Goal: Information Seeking & Learning: Check status

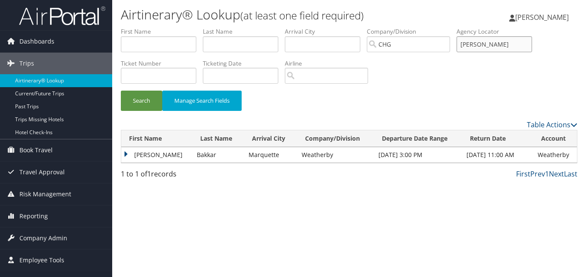
drag, startPoint x: 494, startPoint y: 41, endPoint x: 439, endPoint y: 44, distance: 54.9
click at [439, 27] on ul "First Name Last Name Departure City Arrival City Company/Division [GEOGRAPHIC_D…" at bounding box center [349, 27] width 456 height 0
click at [158, 47] on input "text" at bounding box center [159, 44] width 76 height 16
paste input "Germain, Florence"
drag, startPoint x: 152, startPoint y: 48, endPoint x: 125, endPoint y: 51, distance: 27.7
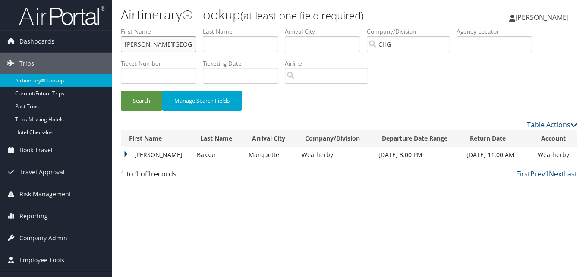
click at [125, 51] on input "Germain, Florence" at bounding box center [159, 44] width 76 height 16
type input "Florence"
click at [219, 47] on input "text" at bounding box center [241, 44] width 76 height 16
paste input "Germain,"
type input "Germain"
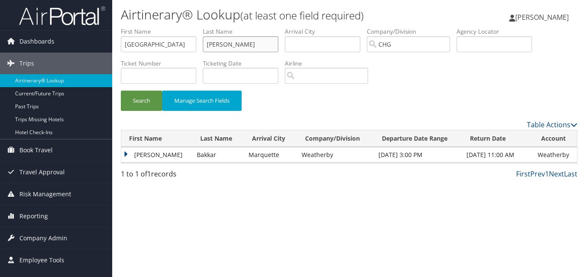
click at [121, 91] on button "Search" at bounding box center [141, 101] width 41 height 20
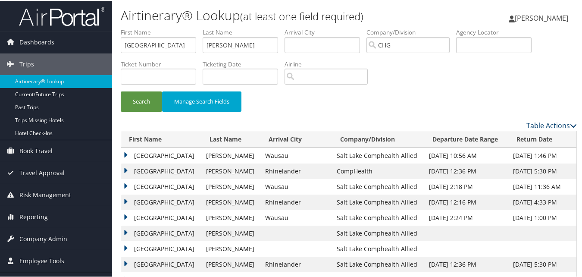
click at [535, 125] on link "Table Actions" at bounding box center [552, 124] width 50 height 9
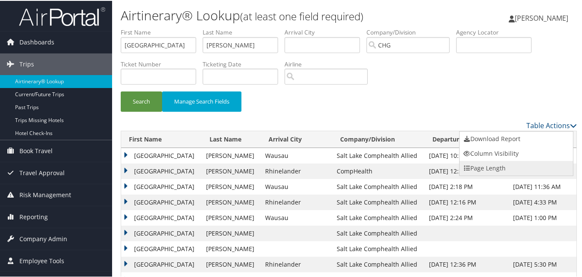
click at [479, 164] on link "Page Length" at bounding box center [516, 167] width 113 height 15
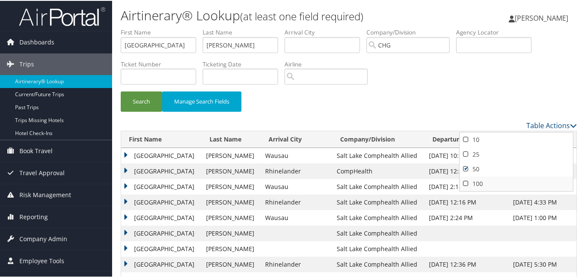
click at [469, 183] on link "100" at bounding box center [516, 183] width 113 height 15
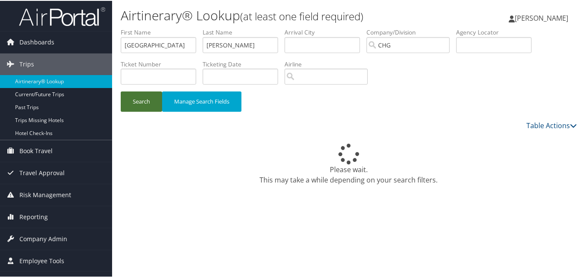
click at [158, 108] on button "Search" at bounding box center [141, 101] width 41 height 20
click at [569, 110] on div "Search Manage Search Fields" at bounding box center [348, 105] width 469 height 29
click at [549, 121] on link "Table Actions" at bounding box center [552, 124] width 50 height 9
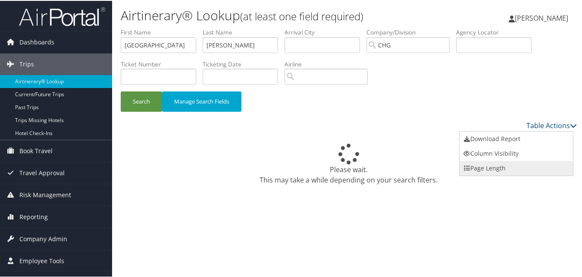
click at [495, 167] on link "Page Length" at bounding box center [516, 167] width 113 height 15
click at [478, 164] on link "50" at bounding box center [516, 168] width 113 height 15
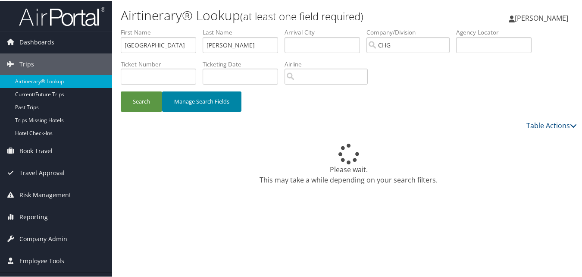
click at [169, 97] on button "Manage Search Fields" at bounding box center [201, 101] width 79 height 20
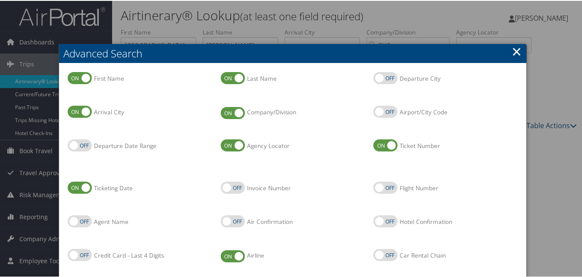
click at [519, 52] on h2 "Advanced Search" at bounding box center [293, 52] width 468 height 19
click at [516, 53] on link "×" at bounding box center [517, 50] width 10 height 17
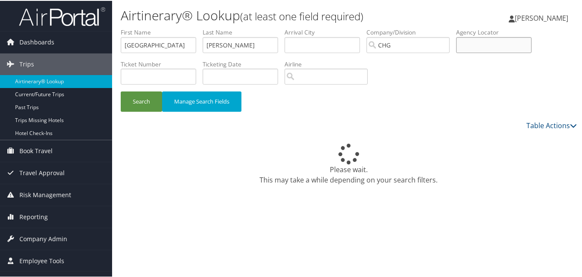
click at [513, 43] on input "text" at bounding box center [494, 44] width 76 height 16
paste input "AXSZZA"
type input "AXSZZA"
drag, startPoint x: 253, startPoint y: 46, endPoint x: 91, endPoint y: 36, distance: 162.1
click at [87, 37] on div "Dashboards AirPortal 360™ (Manager) My Travel Dashboard Trips Airtinerary® Look…" at bounding box center [293, 221] width 586 height 442
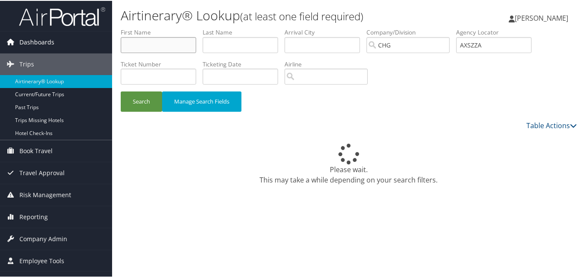
drag, startPoint x: 152, startPoint y: 45, endPoint x: 83, endPoint y: 45, distance: 68.6
click at [83, 45] on div "Dashboards AirPortal 360™ (Manager) My Travel Dashboard Trips Airtinerary® Look…" at bounding box center [293, 221] width 586 height 442
click at [141, 102] on button "Search" at bounding box center [141, 101] width 41 height 20
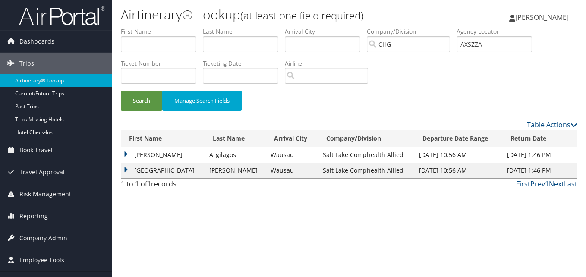
click at [148, 166] on td "Florence" at bounding box center [163, 171] width 84 height 16
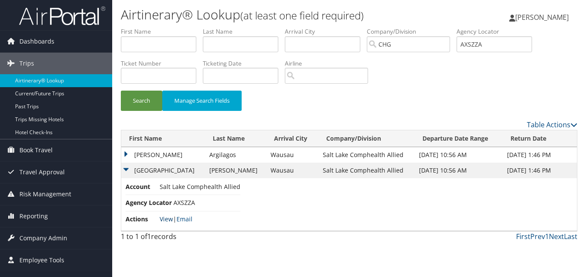
click at [168, 219] on link "View" at bounding box center [166, 219] width 13 height 8
drag, startPoint x: 499, startPoint y: 47, endPoint x: 504, endPoint y: 52, distance: 7.3
click at [357, 13] on div "Airtinerary® Lookup (at least one field required) Luke Perry Luke Perry My Sett…" at bounding box center [349, 138] width 474 height 277
paste input "YVRYHV"
click at [156, 111] on div "Search Manage Search Fields" at bounding box center [348, 105] width 469 height 29
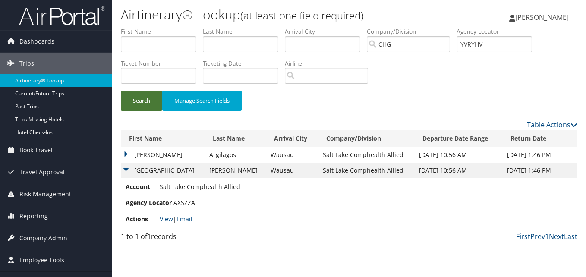
click at [161, 104] on button "Search" at bounding box center [141, 101] width 41 height 20
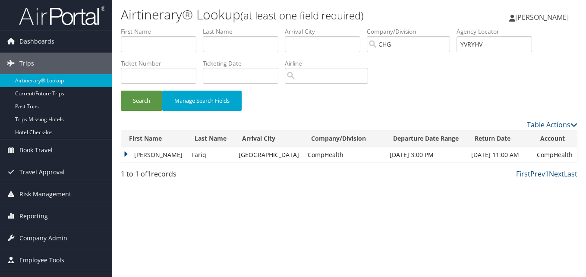
click at [134, 155] on td "Zeeshan" at bounding box center [154, 155] width 66 height 16
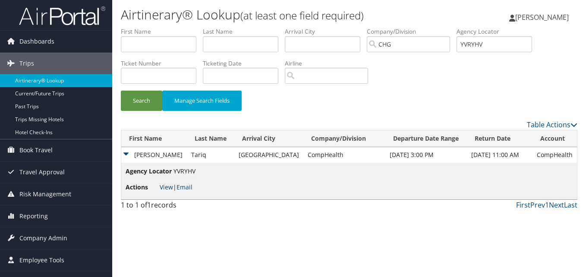
click at [167, 188] on link "View" at bounding box center [166, 187] width 13 height 8
drag, startPoint x: 488, startPoint y: 43, endPoint x: 429, endPoint y: 44, distance: 59.1
click at [429, 27] on ul "First Name Last Name Departure City Arrival City Company/Division CHG Airport/C…" at bounding box center [349, 27] width 456 height 0
paste input "NWNJUS"
click at [481, 43] on input "NWNJUS" at bounding box center [494, 44] width 76 height 16
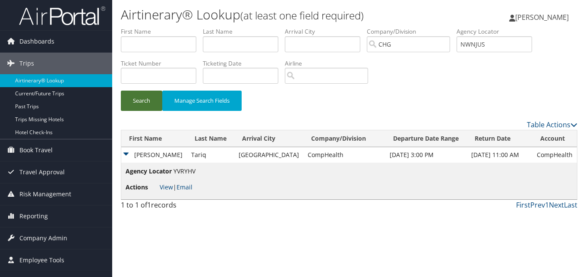
click at [136, 103] on button "Search" at bounding box center [141, 101] width 41 height 20
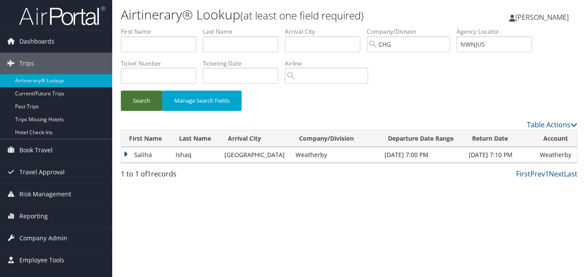
click at [143, 105] on button "Search" at bounding box center [141, 101] width 41 height 20
click at [134, 151] on td "Saliha" at bounding box center [146, 155] width 50 height 16
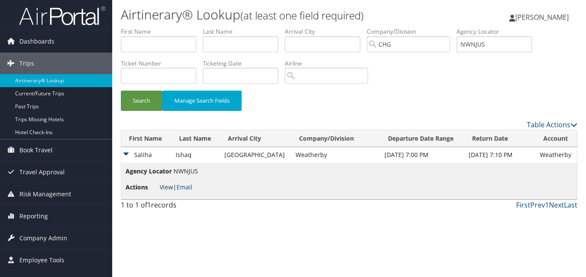
click at [169, 185] on link "View" at bounding box center [166, 187] width 13 height 8
drag, startPoint x: 474, startPoint y: 43, endPoint x: 445, endPoint y: 46, distance: 28.6
click at [445, 27] on ul "First Name Last Name Departure City Arrival City Company/Division CHG Airport/C…" at bounding box center [349, 27] width 456 height 0
paste input "JXOCPR"
click at [138, 109] on button "Search" at bounding box center [141, 101] width 41 height 20
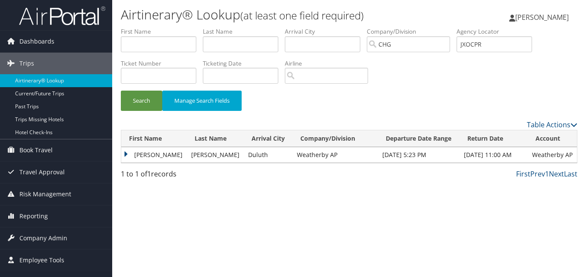
click at [138, 159] on td "Stephanie" at bounding box center [154, 155] width 66 height 16
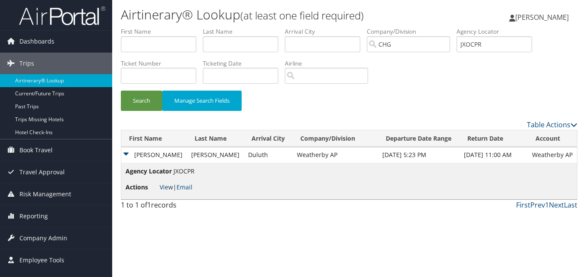
click at [167, 186] on link "View" at bounding box center [166, 187] width 13 height 8
drag, startPoint x: 493, startPoint y: 42, endPoint x: 453, endPoint y: 37, distance: 40.9
click at [410, 27] on ul "First Name Last Name Departure City Arrival City Company/Division CHG Airport/C…" at bounding box center [349, 27] width 456 height 0
paste input "HBZVDV"
click at [142, 103] on button "Search" at bounding box center [141, 101] width 41 height 20
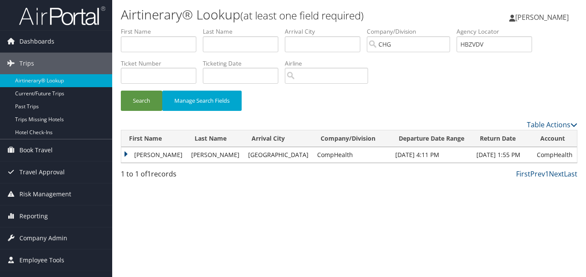
drag, startPoint x: 140, startPoint y: 153, endPoint x: 145, endPoint y: 151, distance: 5.3
click at [140, 153] on td "Jose" at bounding box center [154, 155] width 66 height 16
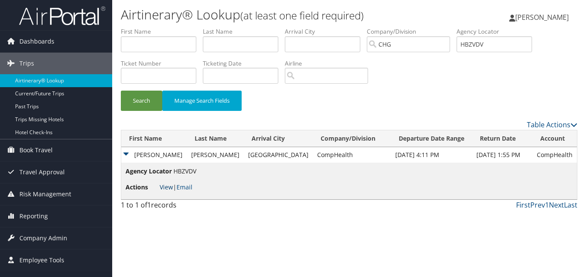
click at [169, 188] on link "View" at bounding box center [166, 187] width 13 height 8
drag, startPoint x: 506, startPoint y: 44, endPoint x: 352, endPoint y: 45, distance: 153.6
click at [352, 27] on ul "First Name Last Name Departure City Arrival City Company/Division CHG Airport/C…" at bounding box center [349, 27] width 456 height 0
paste input "DYFKHU"
click at [483, 44] on input "DYFKHU" at bounding box center [494, 44] width 76 height 16
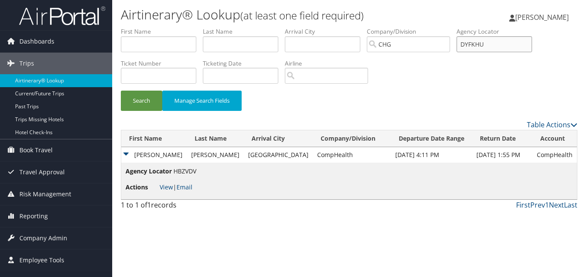
click at [481, 44] on input "DYFKHU" at bounding box center [494, 44] width 76 height 16
type input "DYFKHU"
click at [132, 102] on button "Search" at bounding box center [141, 101] width 41 height 20
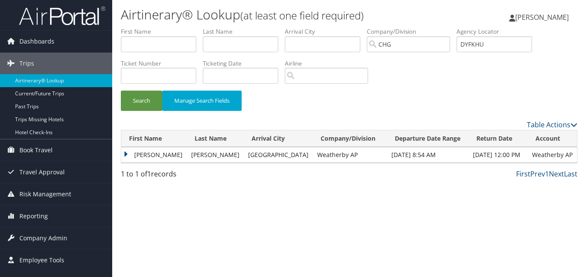
click at [130, 152] on td "Melissa" at bounding box center [154, 155] width 66 height 16
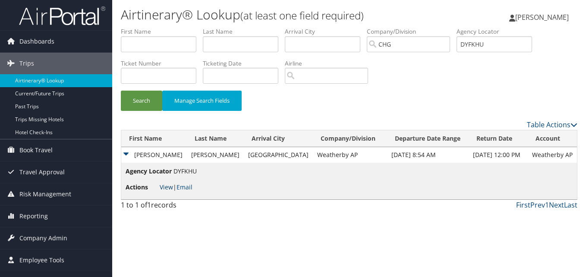
click at [165, 189] on link "View" at bounding box center [166, 187] width 13 height 8
click at [167, 189] on link "View" at bounding box center [166, 187] width 13 height 8
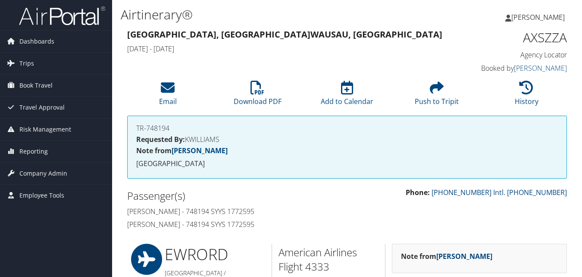
scroll to position [694, 0]
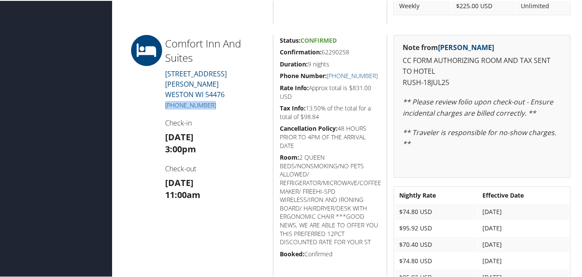
drag, startPoint x: 211, startPoint y: 92, endPoint x: 164, endPoint y: 92, distance: 47.0
click at [164, 92] on div "Comfort Inn And Suites 5810 SCHOFIELD AVE WESTON WI 54476 (715) 355-9955 Check-…" at bounding box center [216, 164] width 114 height 260
copy link "(715) 355-9955"
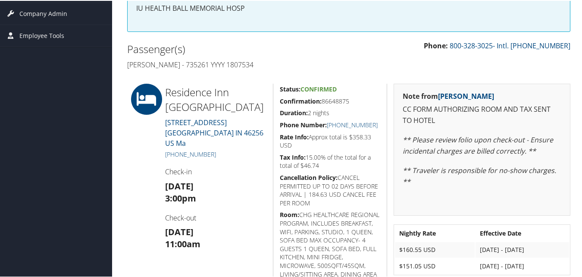
scroll to position [173, 0]
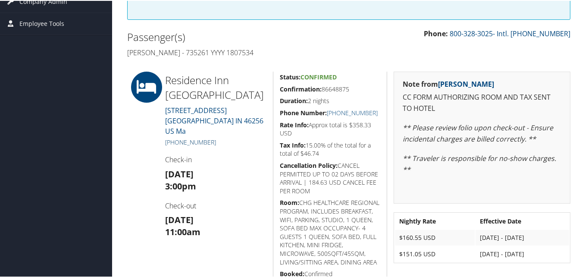
drag, startPoint x: 218, startPoint y: 130, endPoint x: 174, endPoint y: 132, distance: 44.0
click at [174, 137] on h5 "+1 (317) 842-1111" at bounding box center [215, 141] width 101 height 9
copy link "(317) 842-1111"
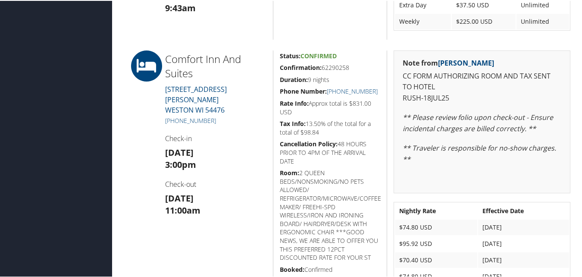
scroll to position [694, 0]
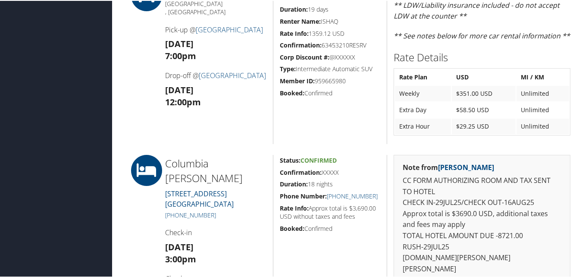
scroll to position [345, 0]
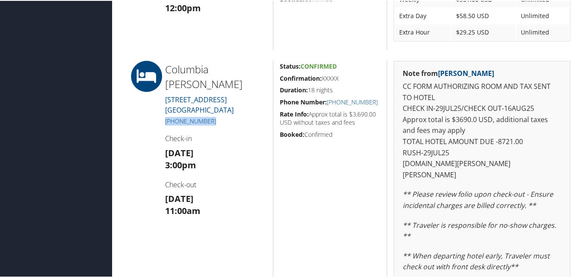
drag, startPoint x: 218, startPoint y: 107, endPoint x: 164, endPoint y: 107, distance: 53.9
click at [164, 107] on div "Columbia Cliff Villas 3880 Westcliff Drive HOOD RIVER OR 97031 (866) 912-8366 C…" at bounding box center [216, 216] width 114 height 312
copy link "(866) 912-8366"
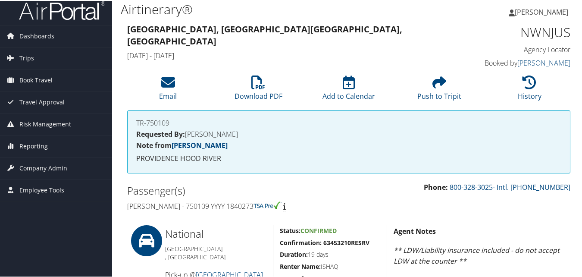
scroll to position [0, 0]
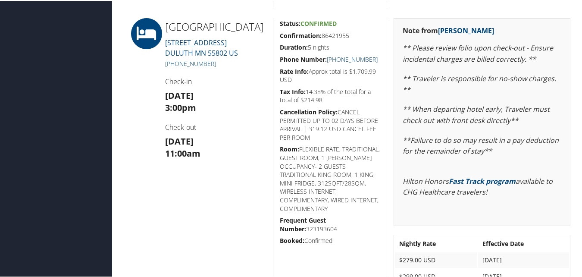
scroll to position [388, 0]
click at [218, 131] on h4 "Check-out" at bounding box center [215, 125] width 101 height 9
drag, startPoint x: 217, startPoint y: 78, endPoint x: 174, endPoint y: 72, distance: 42.7
click at [174, 72] on div "Sheraton Duluth Hotel 301 EAST SUPERIOR STREET DULUTH MN 55802 US +1 (218) 733-…" at bounding box center [216, 179] width 114 height 325
copy link "(218) 733-5660"
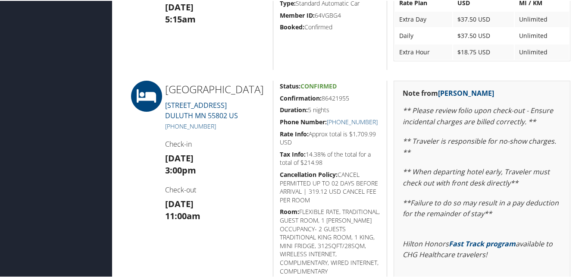
scroll to position [345, 0]
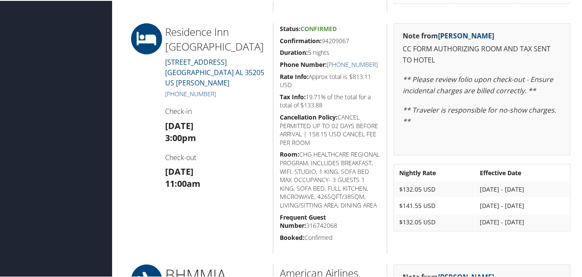
scroll to position [561, 0]
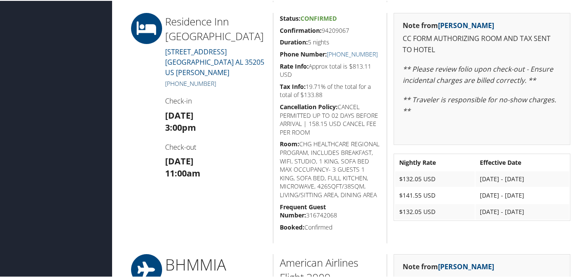
drag, startPoint x: 219, startPoint y: 75, endPoint x: 175, endPoint y: 75, distance: 44.0
click at [175, 79] on h5 "[PHONE_NUMBER]" at bounding box center [215, 83] width 101 height 9
copy link "205) 731-9595"
drag, startPoint x: 354, startPoint y: 26, endPoint x: 277, endPoint y: 27, distance: 76.4
click at [277, 27] on div "Status: Confirmed Confirmation: 94209067 Duration: 5 nights Phone Number: +1 (2…" at bounding box center [330, 127] width 114 height 230
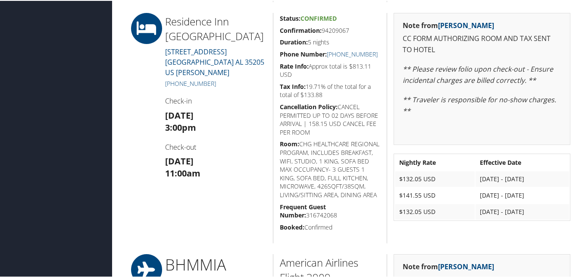
copy h5 "Confirmation: 94209067"
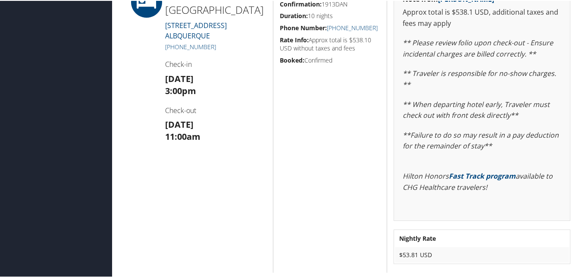
scroll to position [518, 0]
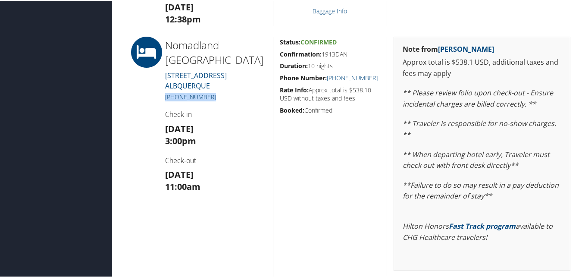
drag, startPoint x: 212, startPoint y: 95, endPoint x: 165, endPoint y: 88, distance: 47.6
click at [165, 92] on h5 "[PHONE_NUMBER]" at bounding box center [215, 96] width 101 height 9
copy link "[PHONE_NUMBER]"
click at [238, 112] on h4 "Check-in" at bounding box center [215, 113] width 101 height 9
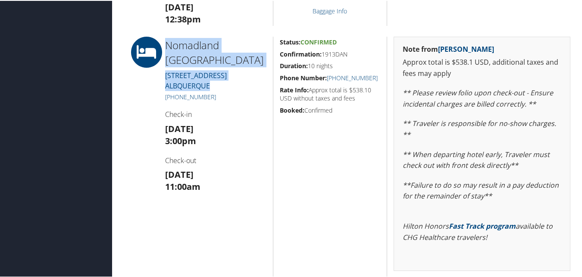
drag, startPoint x: 227, startPoint y: 85, endPoint x: 167, endPoint y: 41, distance: 73.8
click at [167, 41] on div "[GEOGRAPHIC_DATA] [STREET_ADDRESS][GEOGRAPHIC_DATA] [PHONE_NUMBER] Check-in [DA…" at bounding box center [216, 179] width 114 height 286
copy div "Nomadland Rv Park 2210 VISTA ORIENTE STREET NW ALBQUERQUE"
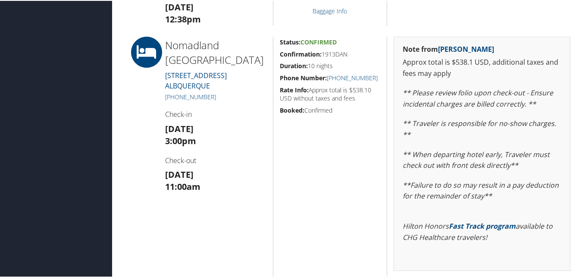
click at [90, 159] on div "Dashboards AirPortal 360™ (Manager) My Travel Dashboard Trips Airtinerary® Look…" at bounding box center [293, 257] width 586 height 1551
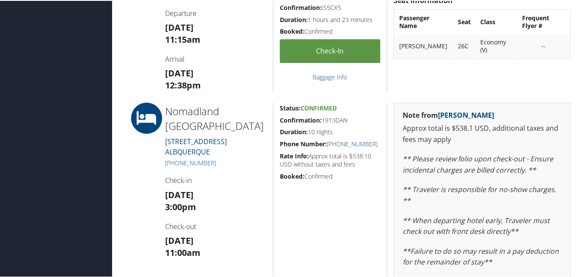
scroll to position [475, 0]
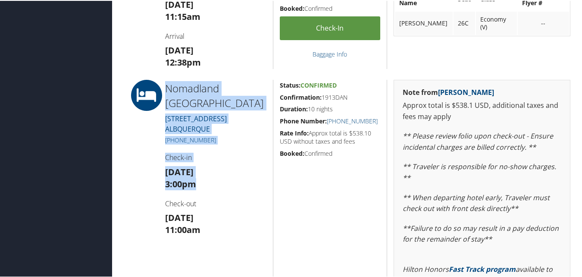
drag, startPoint x: 205, startPoint y: 177, endPoint x: 156, endPoint y: 164, distance: 50.0
click at [156, 164] on div "Nomadland Rv Park 2210 VISTA ORIENTE STREET NW ALBQUERQUE (505) 508-3932 Check-…" at bounding box center [349, 222] width 456 height 286
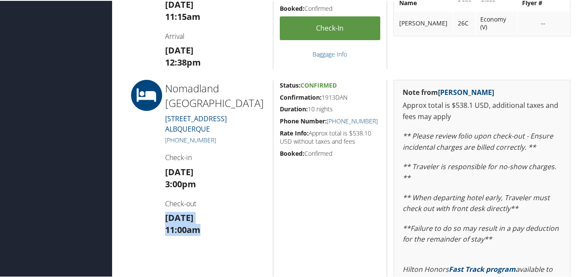
drag, startPoint x: 156, startPoint y: 164, endPoint x: 165, endPoint y: 215, distance: 51.2
click at [165, 215] on h3 "Wed 20 Aug 11:00am" at bounding box center [215, 223] width 101 height 24
drag, startPoint x: 165, startPoint y: 215, endPoint x: 138, endPoint y: 221, distance: 27.4
click at [138, 221] on div at bounding box center [140, 222] width 38 height 286
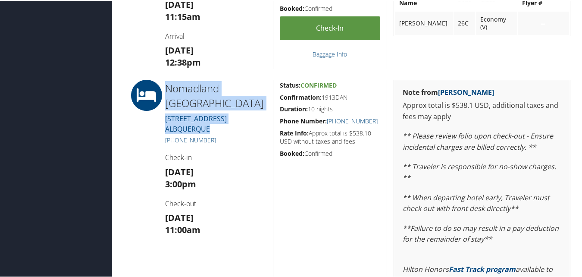
drag, startPoint x: 220, startPoint y: 126, endPoint x: 166, endPoint y: 85, distance: 68.1
click at [166, 85] on div "[GEOGRAPHIC_DATA] [STREET_ADDRESS][GEOGRAPHIC_DATA] [PHONE_NUMBER] Check-in [DA…" at bounding box center [216, 222] width 114 height 286
copy div "Nomadland Rv Park 2210 VISTA ORIENTE STREET NW ALBQUERQUE"
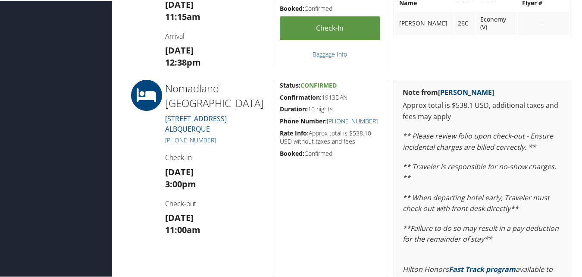
click at [226, 135] on h5 "(505) 508-3932" at bounding box center [215, 139] width 101 height 9
drag, startPoint x: 219, startPoint y: 132, endPoint x: 167, endPoint y: 136, distance: 52.3
click at [167, 136] on h5 "(505) 508-3932" at bounding box center [215, 139] width 101 height 9
copy link "505) 508-3932"
click at [147, 143] on div at bounding box center [140, 222] width 38 height 286
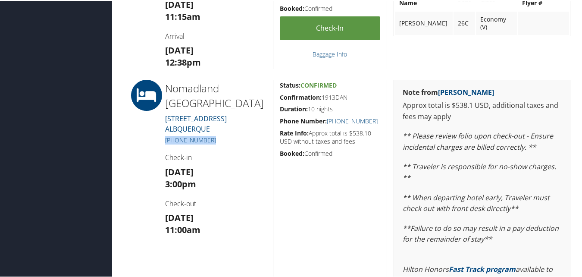
drag, startPoint x: 228, startPoint y: 129, endPoint x: 163, endPoint y: 132, distance: 65.2
click at [163, 132] on div "Nomadland Rv Park 2210 VISTA ORIENTE STREET NW ALBQUERQUE (505) 508-3932 Check-…" at bounding box center [216, 222] width 114 height 286
copy link "(505) 508-3932"
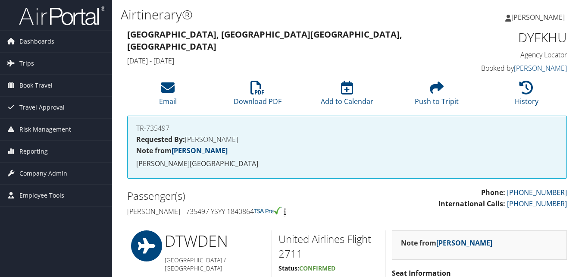
scroll to position [475, 0]
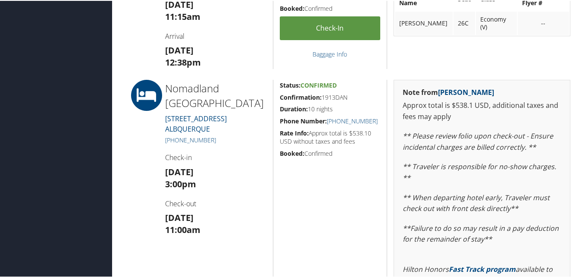
drag, startPoint x: 212, startPoint y: 135, endPoint x: 164, endPoint y: 136, distance: 47.9
click at [164, 136] on div "Nomadland Rv Park 2210 VISTA ORIENTE STREET NW ALBQUERQUE (505) 508-3932 Check-…" at bounding box center [216, 222] width 114 height 286
copy link "(505) 508-3932"
click at [290, 159] on div "Status: Confirmed Confirmation: 1913DAN Duration: 10 nights Phone Number: (505)…" at bounding box center [330, 222] width 114 height 286
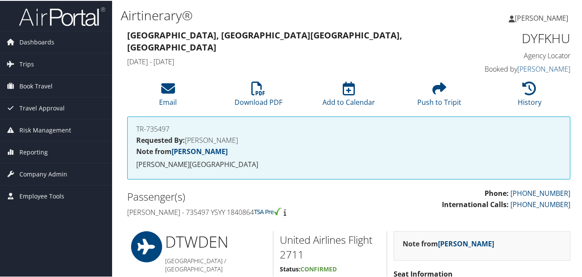
scroll to position [43, 0]
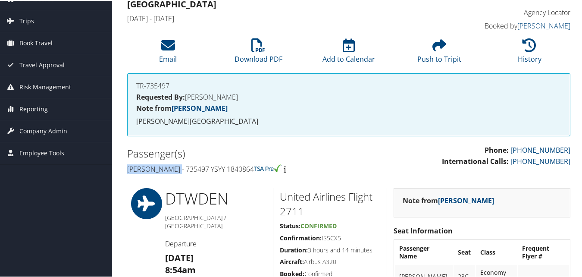
drag, startPoint x: 116, startPoint y: 166, endPoint x: 179, endPoint y: 163, distance: 63.0
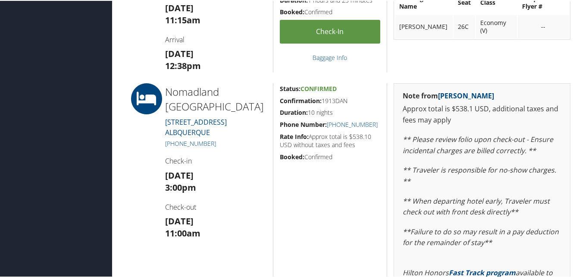
scroll to position [518, 0]
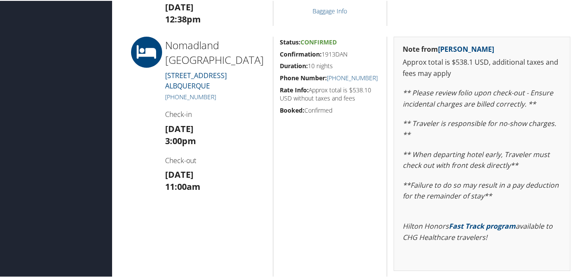
click at [115, 171] on div "Airtinerary® Luke Perry Luke Perry My Settings Travel Agency Contacts View Trav…" at bounding box center [349, 257] width 474 height 1551
